Goal: Download file/media

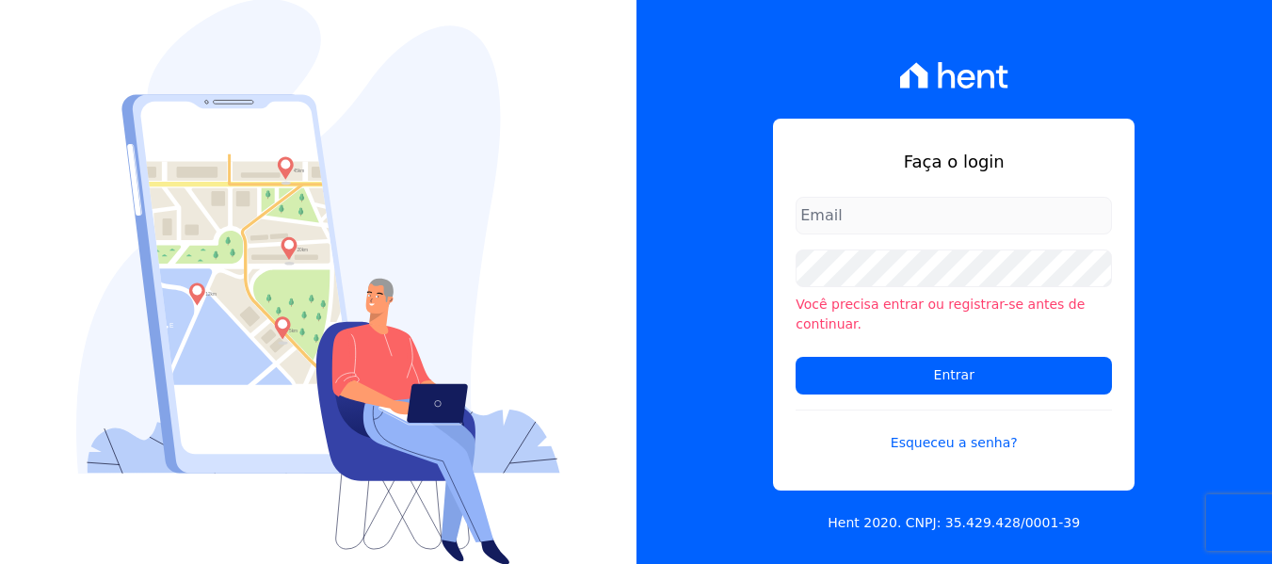
type input "[PERSON_NAME][EMAIL_ADDRESS][DOMAIN_NAME]"
click at [919, 299] on div "Você precisa entrar ou registrar-se antes de continuar." at bounding box center [954, 292] width 316 height 85
click at [734, 308] on div "Faça o login [PERSON_NAME][EMAIL_ADDRESS][DOMAIN_NAME] Você precisa entrar ou r…" at bounding box center [955, 282] width 637 height 564
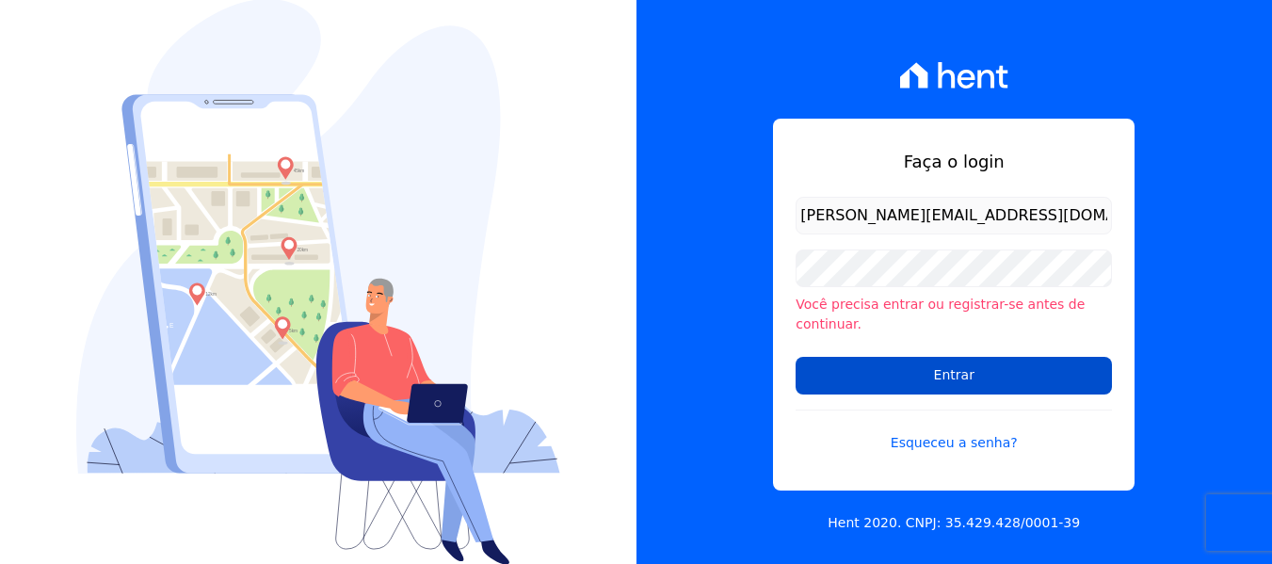
click at [839, 364] on input "Entrar" at bounding box center [954, 376] width 316 height 38
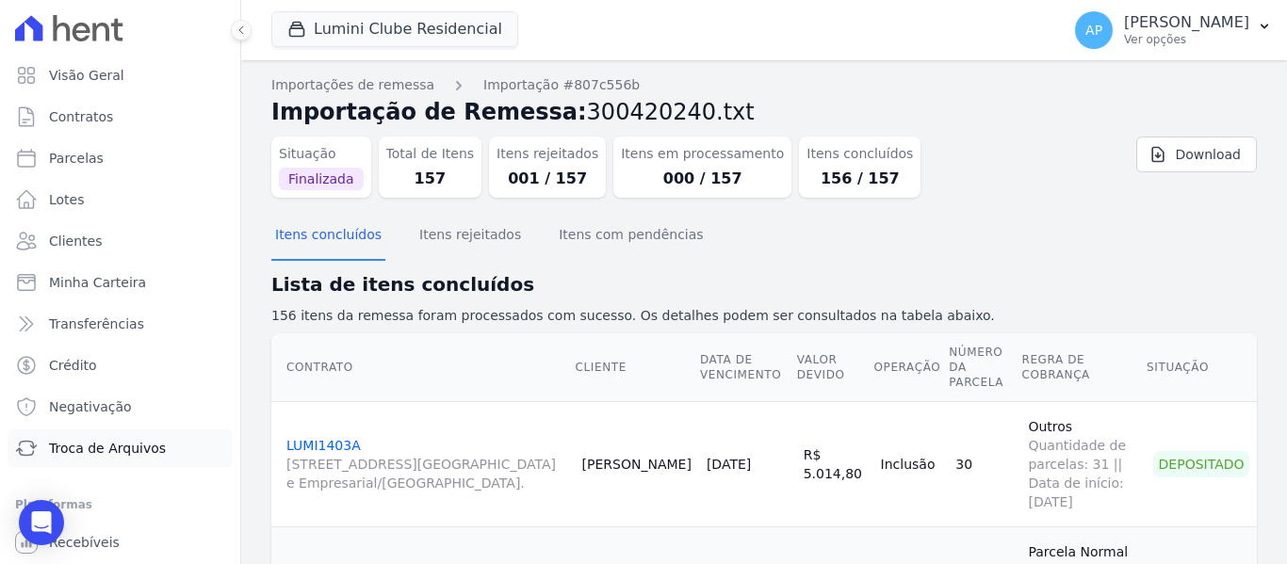
click at [116, 449] on span "Troca de Arquivos" at bounding box center [107, 448] width 117 height 19
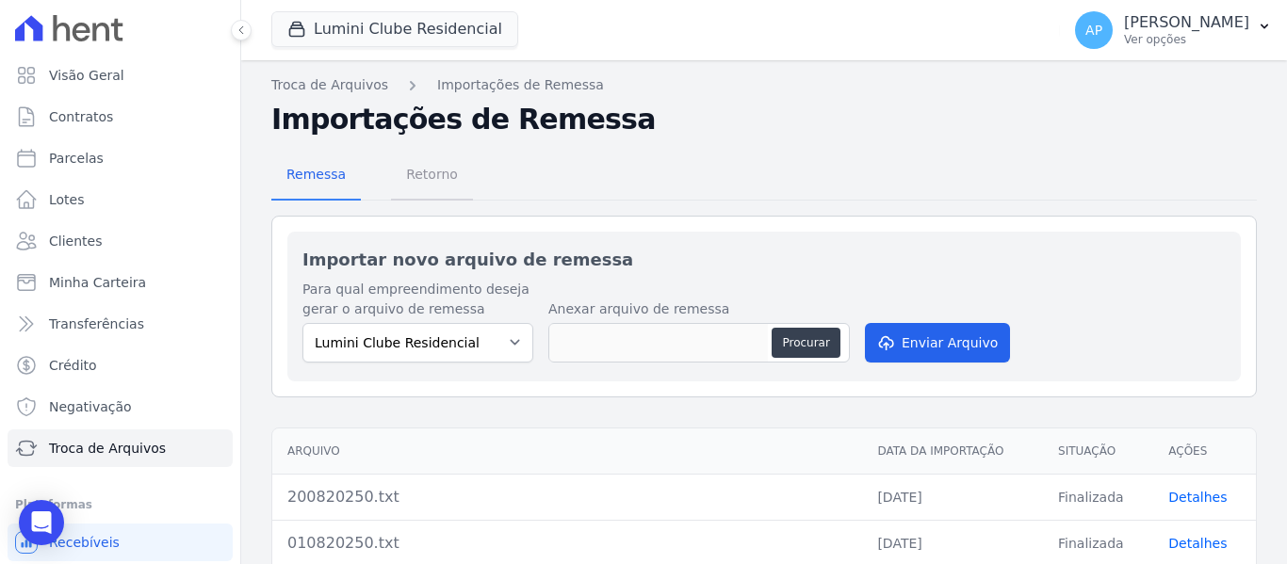
click at [416, 183] on span "Retorno" at bounding box center [432, 174] width 74 height 38
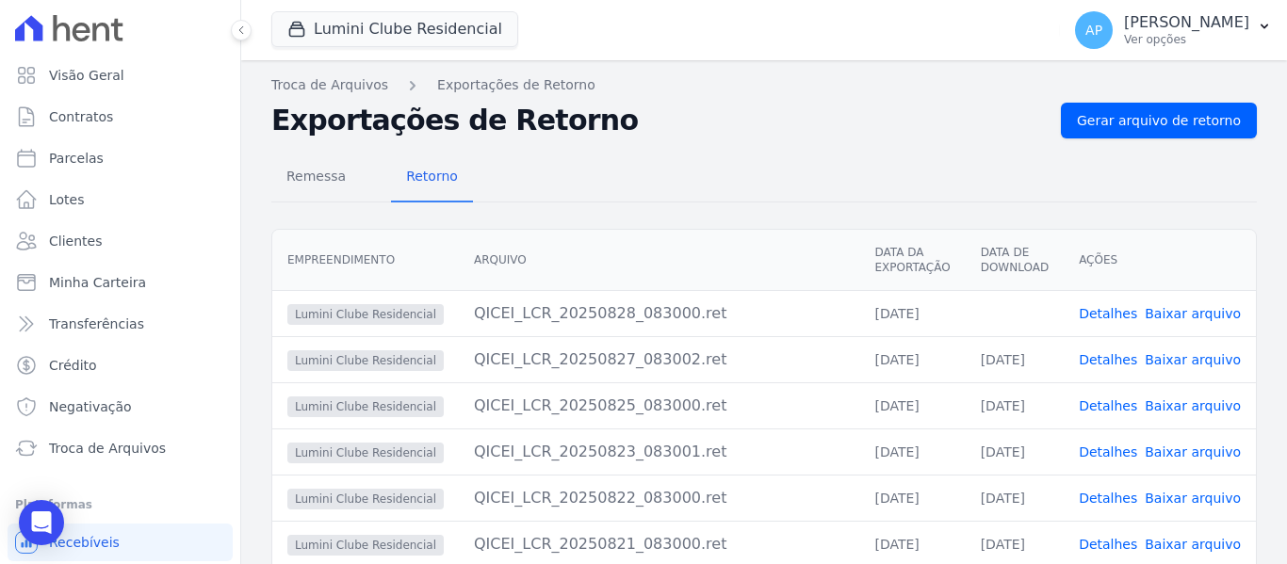
click at [1192, 311] on link "Baixar arquivo" at bounding box center [1192, 313] width 96 height 15
click at [679, 141] on div "Remessa Retorno Empreendimento Arquivo Data da Exportação Data de Download Açõe…" at bounding box center [763, 478] width 985 height 681
click at [436, 18] on button "Lumini Clube Residencial" at bounding box center [394, 29] width 247 height 36
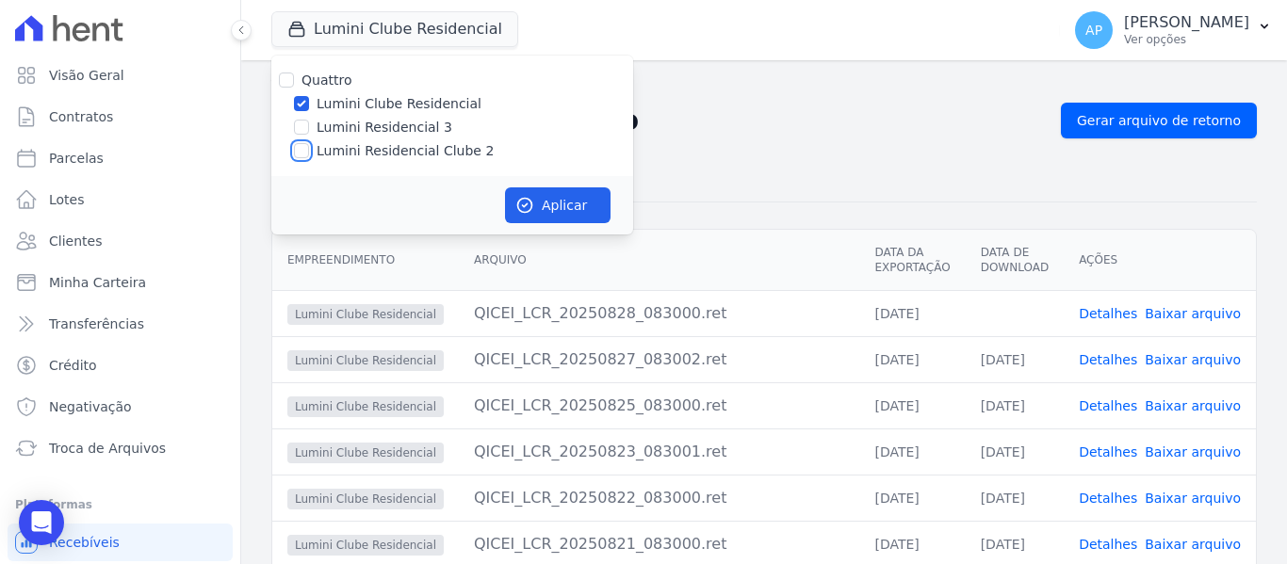
click at [296, 148] on input "Lumini Residencial Clube 2" at bounding box center [301, 150] width 15 height 15
checkbox input "true"
click at [300, 96] on input "Lumini Clube Residencial" at bounding box center [301, 103] width 15 height 15
checkbox input "false"
click at [596, 205] on button "Aplicar" at bounding box center [557, 205] width 105 height 36
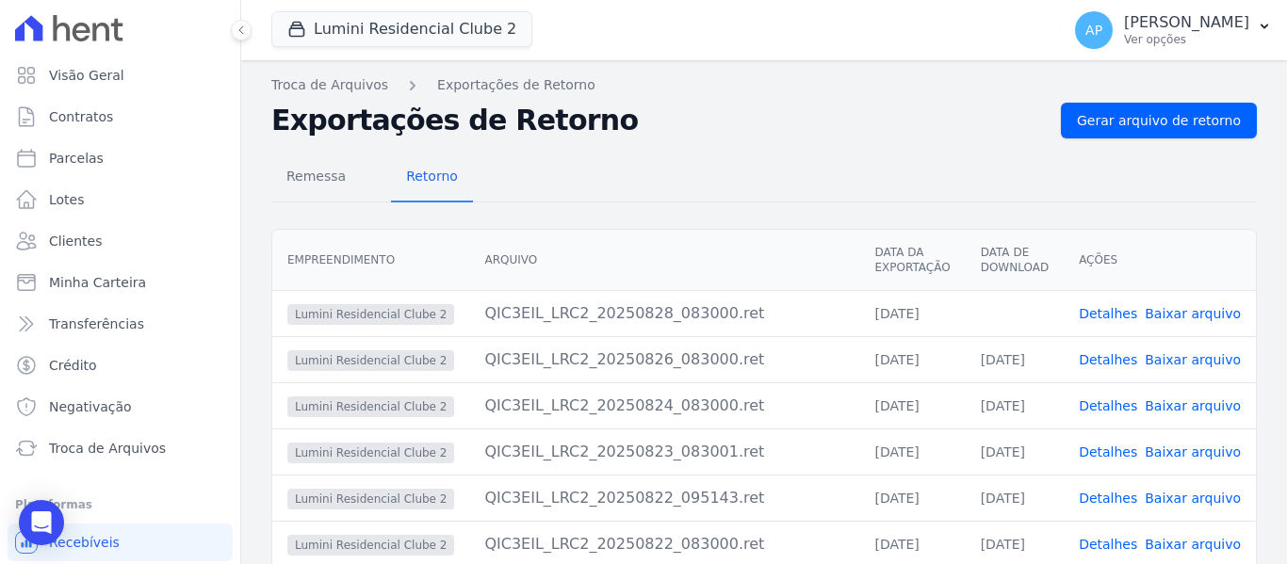
click at [1176, 319] on link "Baixar arquivo" at bounding box center [1192, 313] width 96 height 15
